Goal: Use online tool/utility: Utilize a website feature to perform a specific function

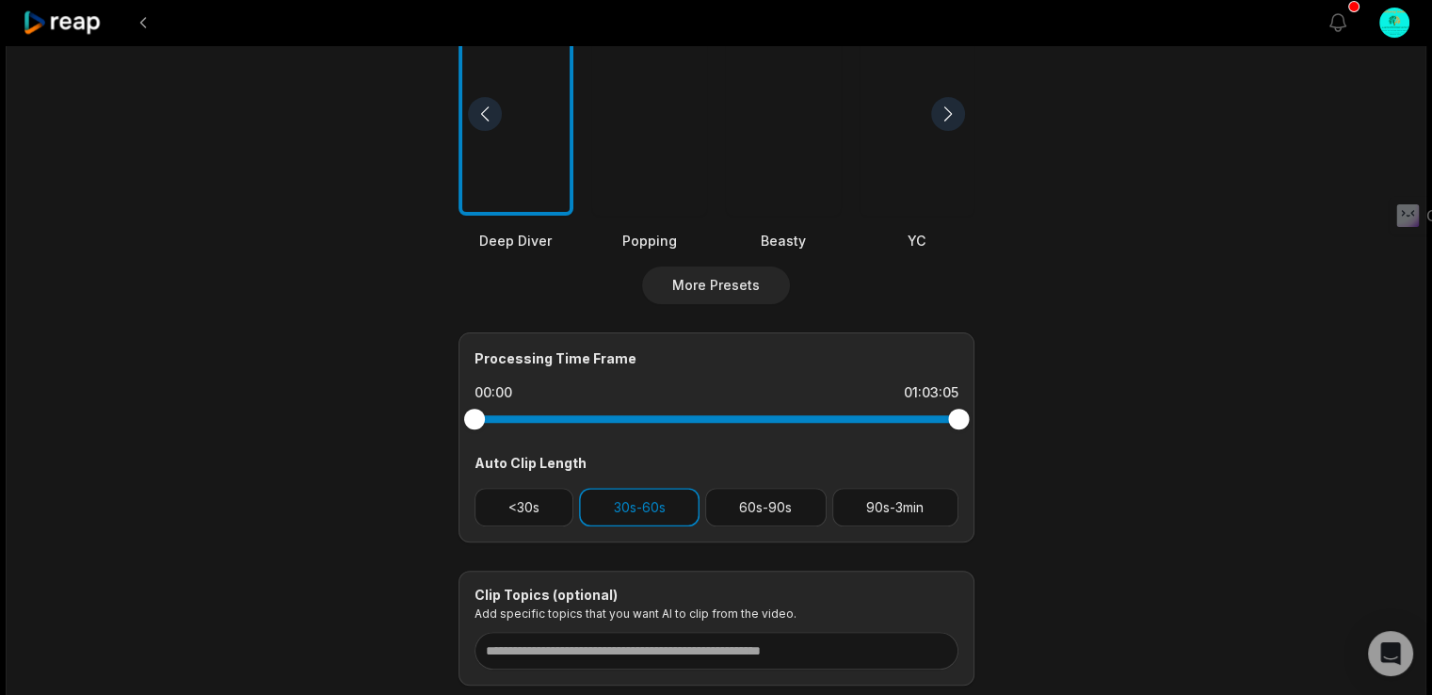
scroll to position [547, 0]
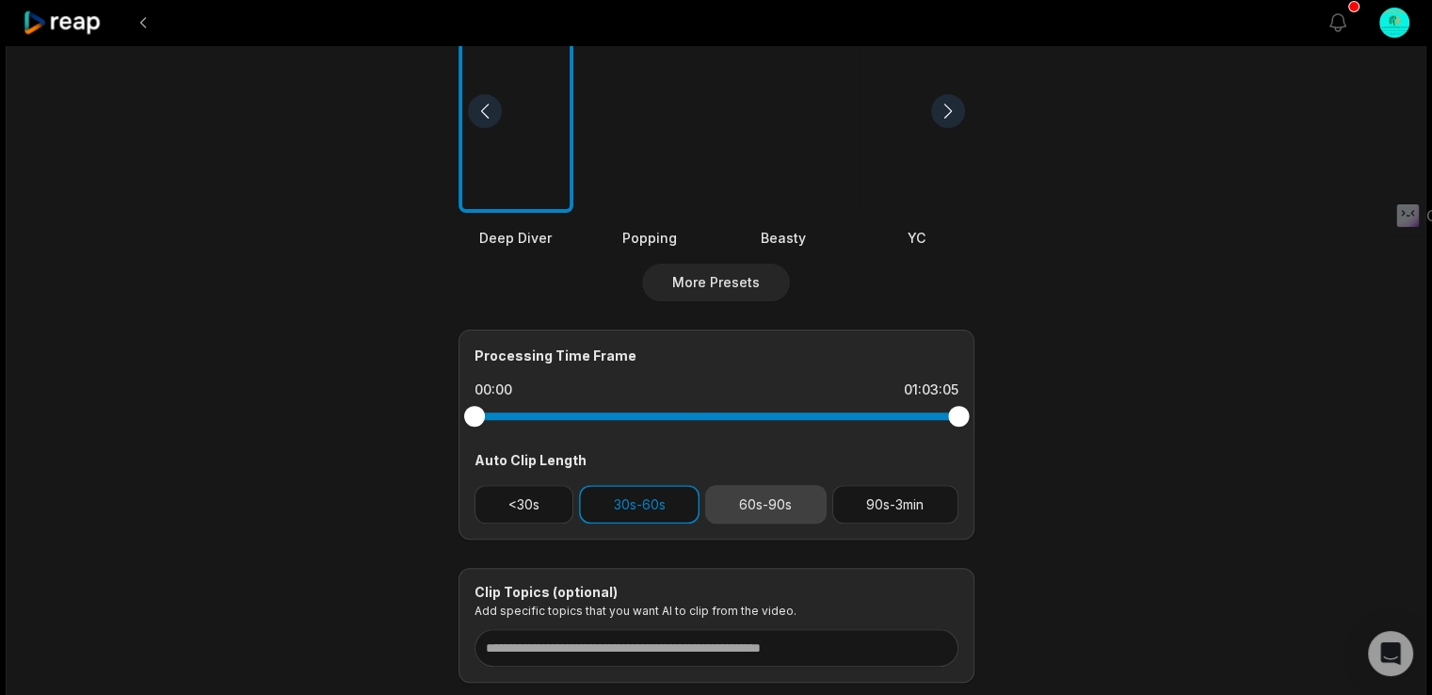
click at [795, 509] on button "60s-90s" at bounding box center [765, 504] width 121 height 39
click at [874, 510] on button "90s-3min" at bounding box center [896, 504] width 126 height 39
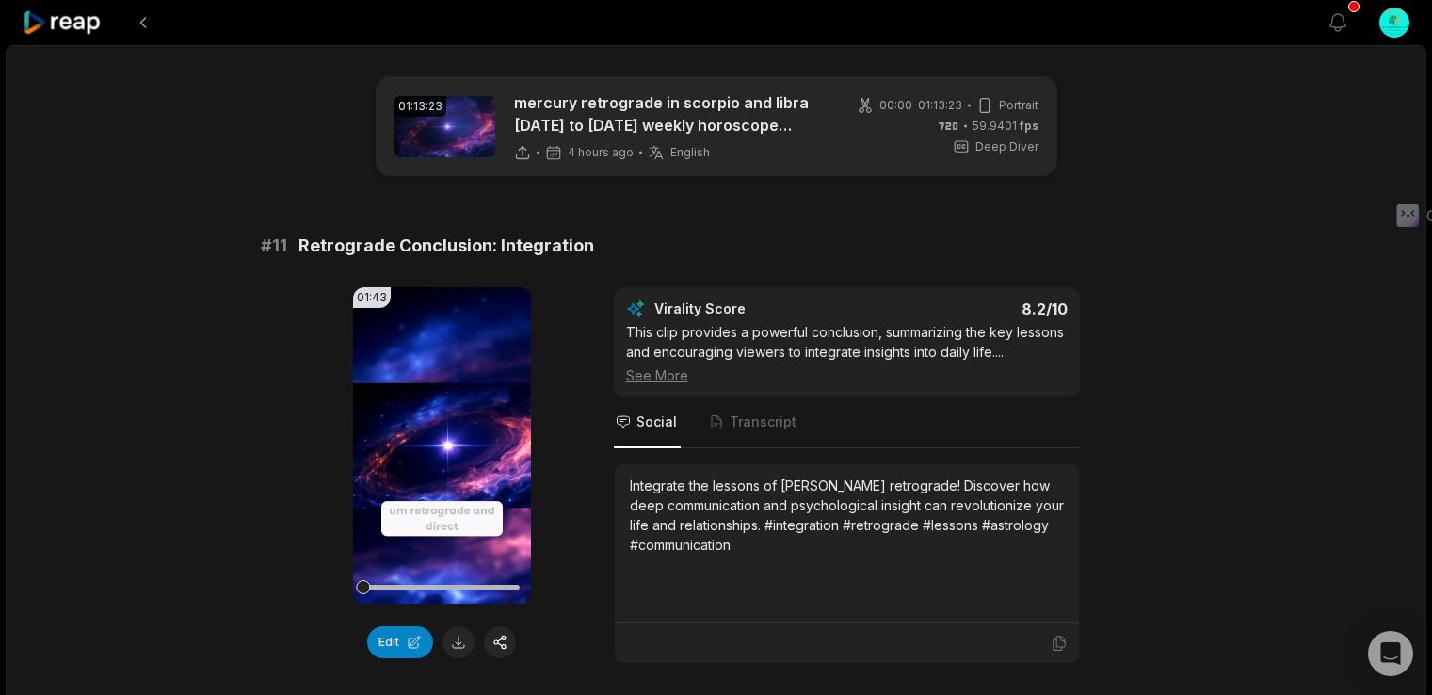
scroll to position [165, 0]
